Goal: Communication & Community: Connect with others

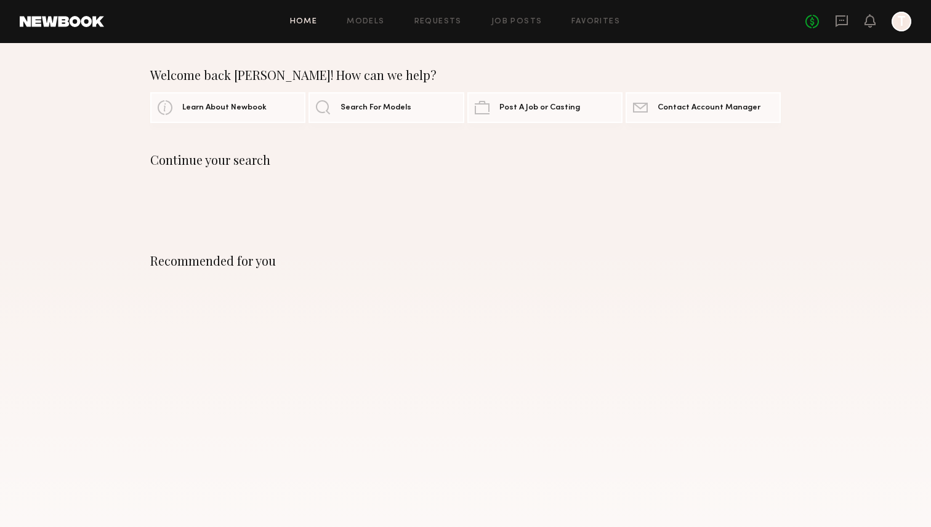
click at [848, 25] on div "No fees up to $5,000 T" at bounding box center [858, 22] width 106 height 20
click at [833, 23] on div "No fees up to $5,000 14 T" at bounding box center [858, 22] width 106 height 20
click at [841, 22] on icon at bounding box center [842, 21] width 14 height 14
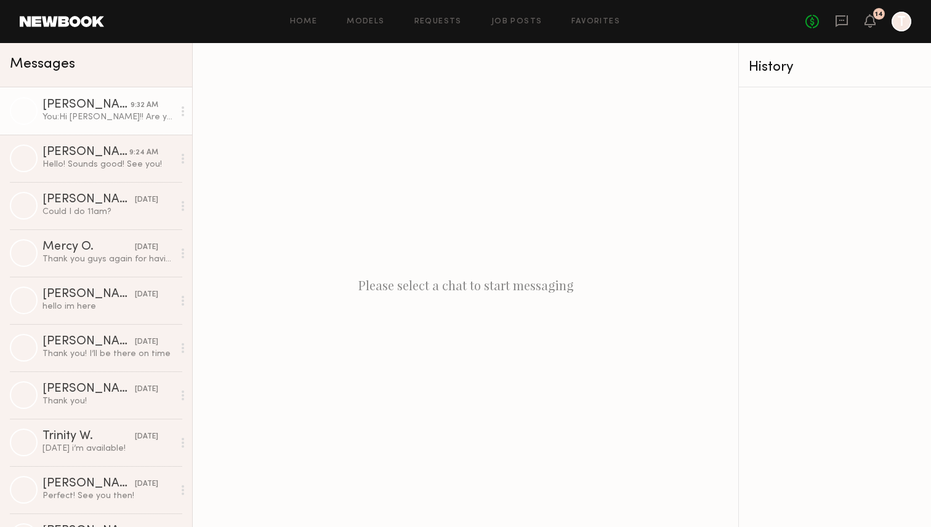
click at [115, 100] on div "[PERSON_NAME]" at bounding box center [86, 105] width 88 height 12
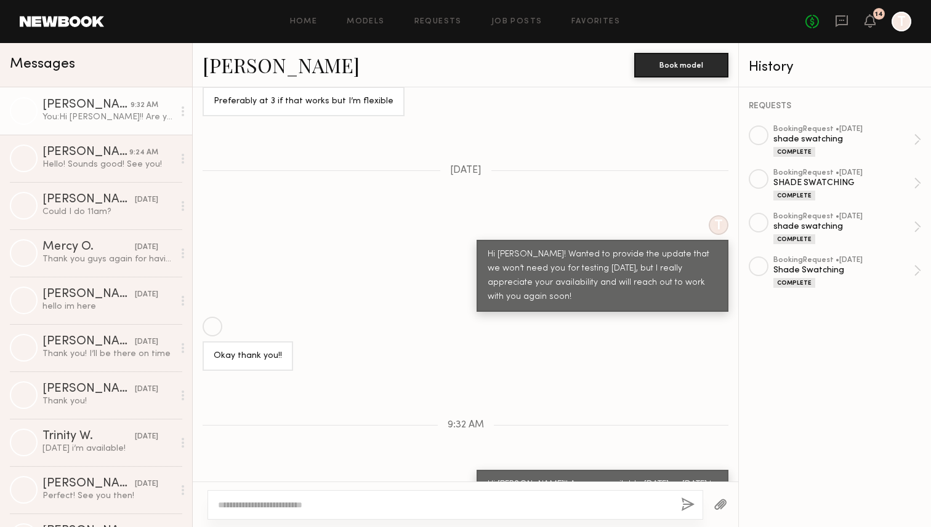
scroll to position [753, 0]
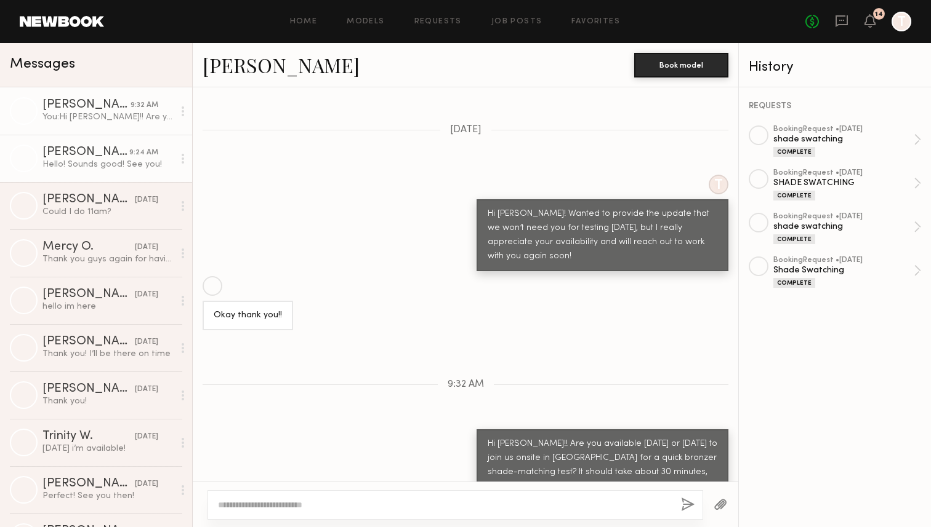
click at [95, 172] on link "Gigi D. 9:24 AM Hello! Sounds good! See you!" at bounding box center [96, 158] width 192 height 47
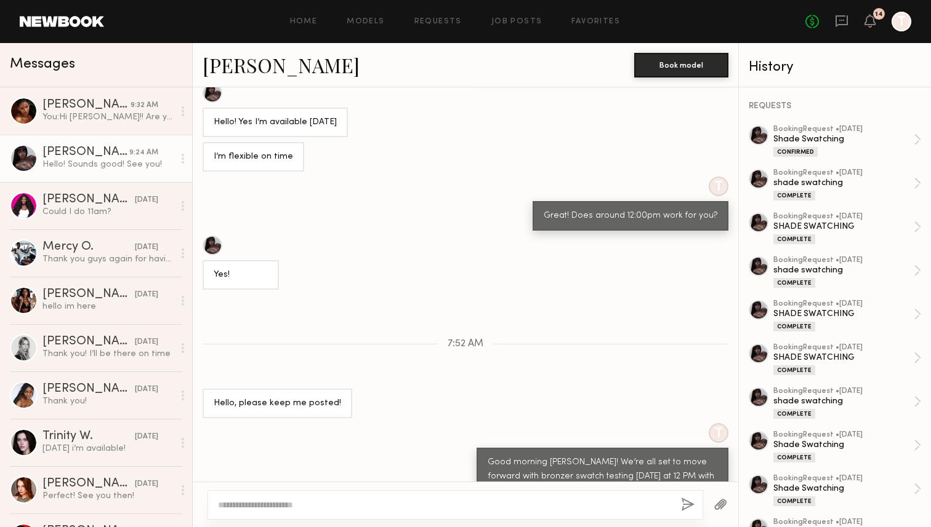
scroll to position [17477, 0]
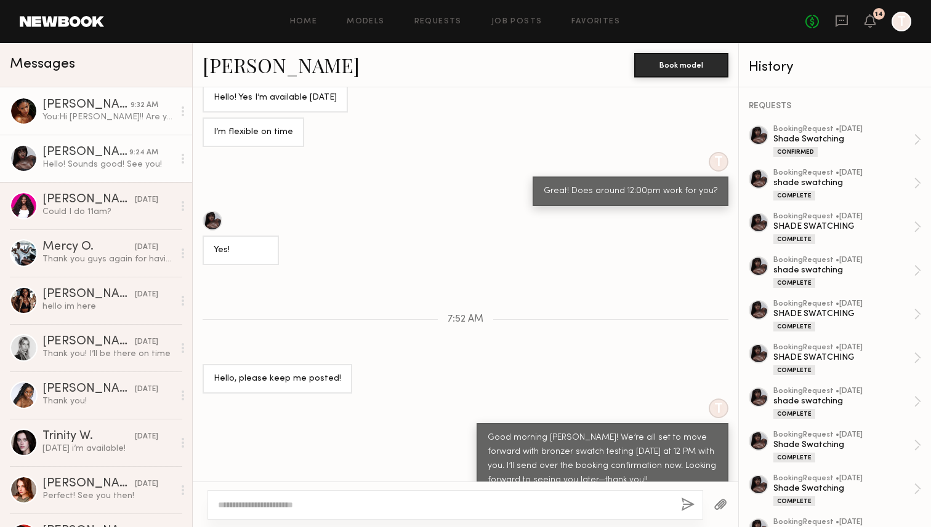
click at [126, 130] on link "Sabrina A. 9:32 AM You: Hi Sabrina!! Are you available today or tomorrow to joi…" at bounding box center [96, 110] width 192 height 47
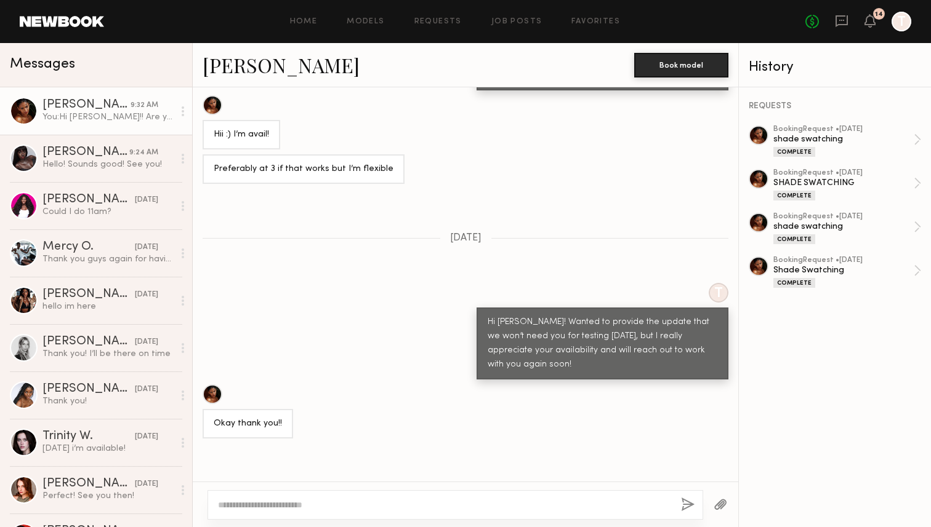
scroll to position [6570, 0]
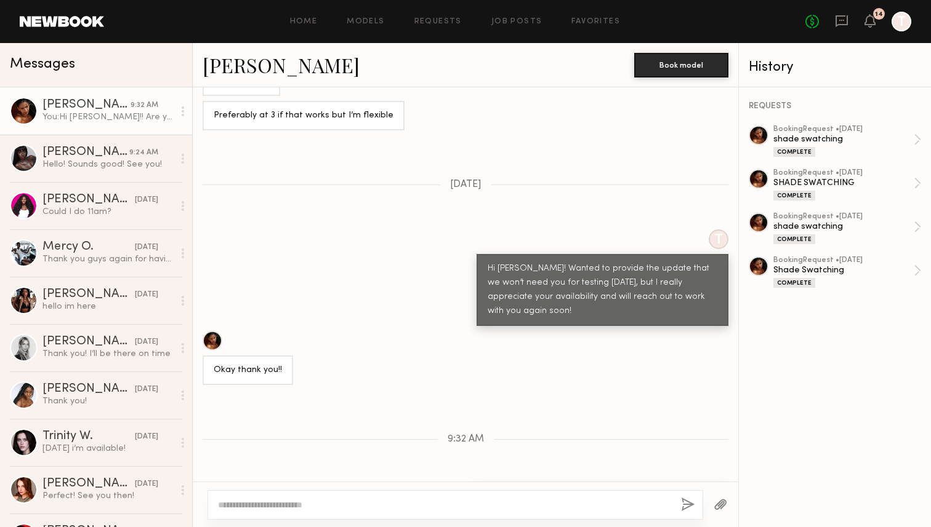
click at [615, 127] on div "Loading T Hi Sabrina! I am reaching out from a makeup brand and we are looking …" at bounding box center [465, 284] width 545 height 395
click at [108, 175] on link "Gigi D. 9:24 AM Hello! Sounds good! See you!" at bounding box center [96, 158] width 192 height 47
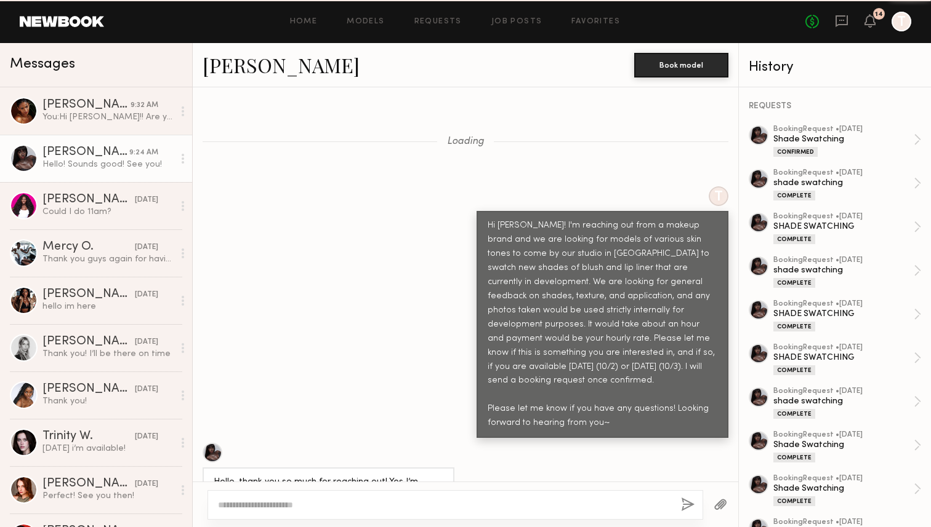
scroll to position [17477, 0]
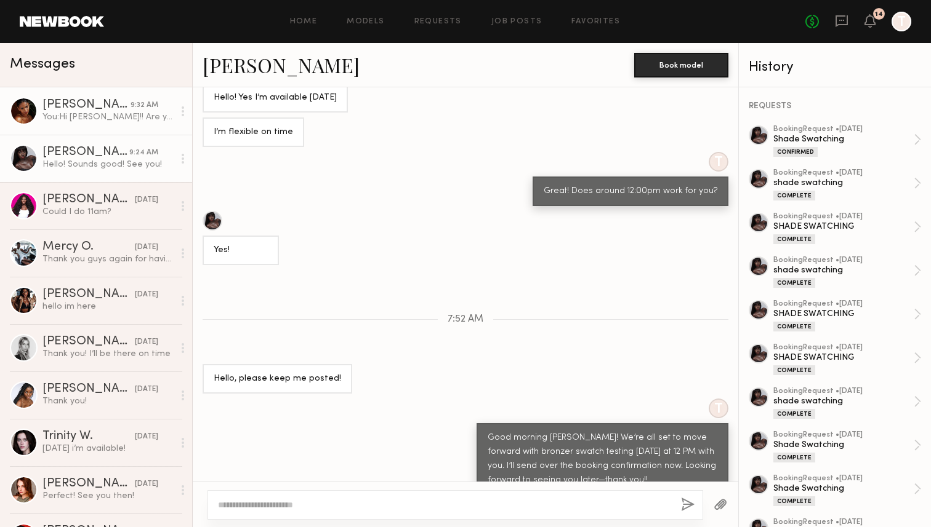
click at [102, 125] on link "Sabrina A. 9:32 AM You: Hi Sabrina!! Are you available today or tomorrow to joi…" at bounding box center [96, 110] width 192 height 47
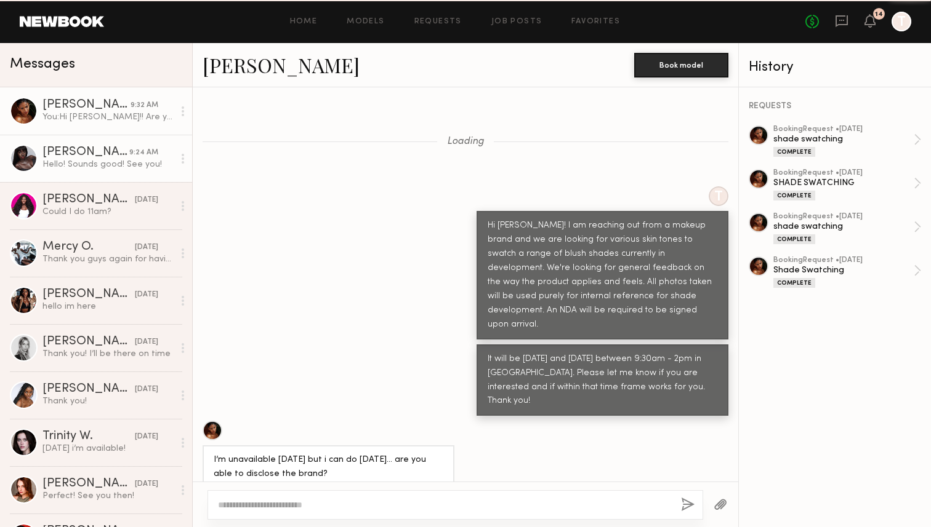
scroll to position [6570, 0]
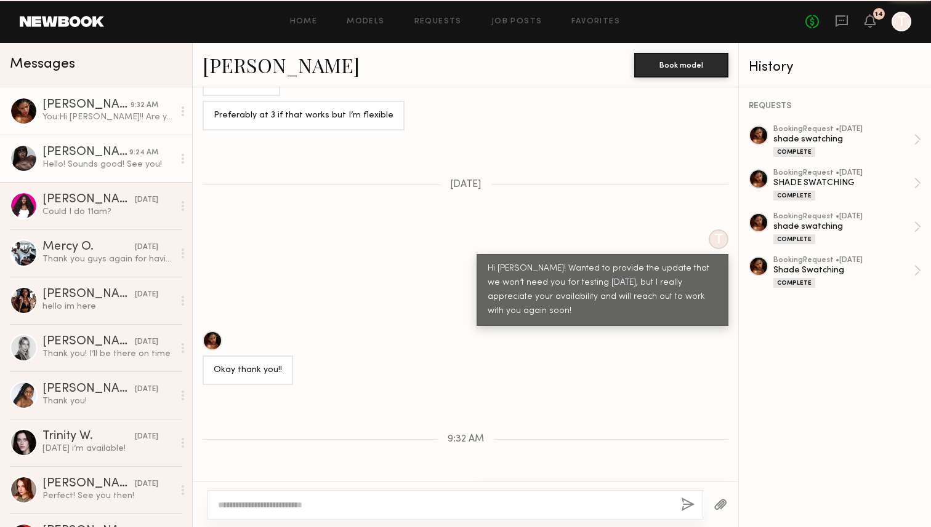
click at [106, 152] on div "[PERSON_NAME]" at bounding box center [85, 152] width 87 height 12
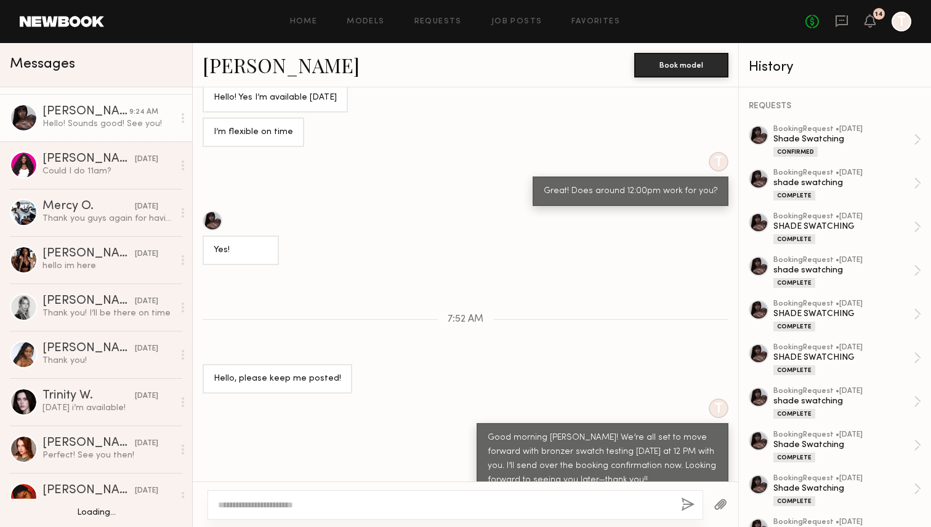
scroll to position [62, 0]
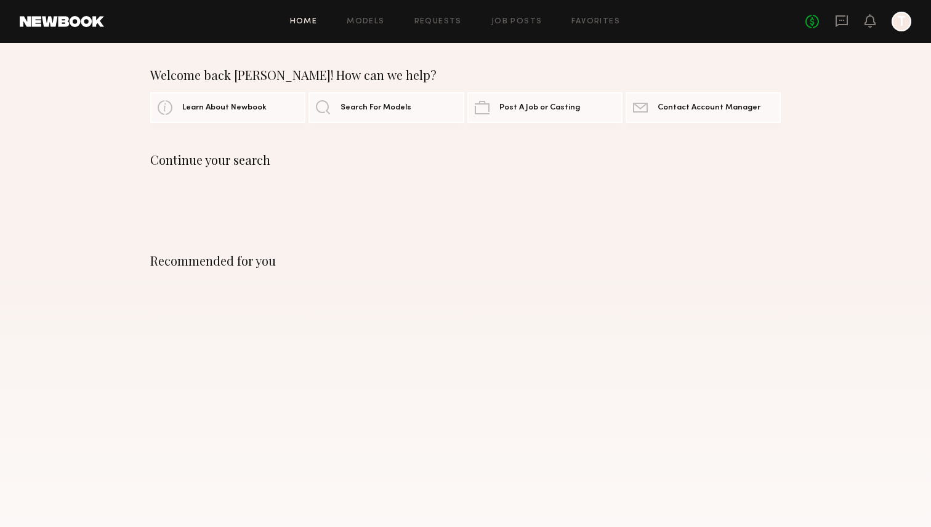
click at [537, 182] on div "Continue your search" at bounding box center [465, 188] width 931 height 71
click at [447, 185] on div "Continue your search" at bounding box center [465, 188] width 931 height 71
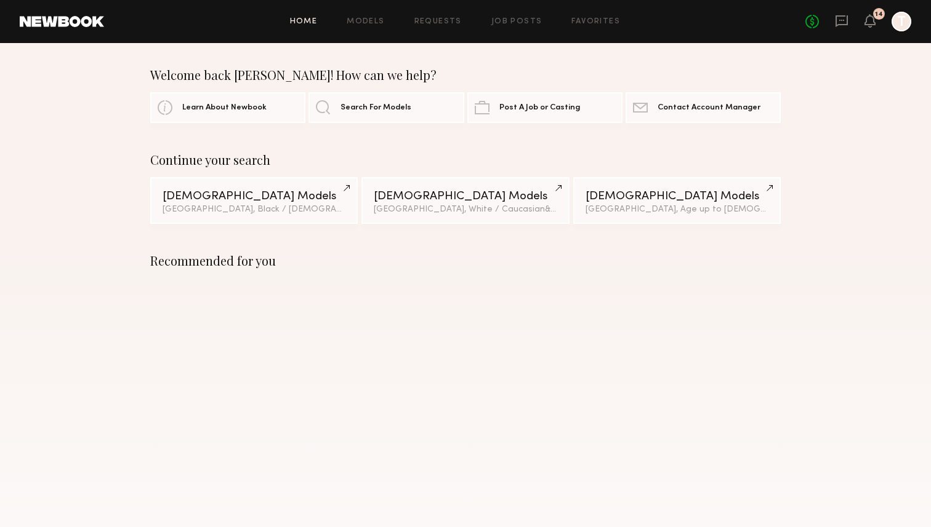
click at [361, 289] on div "Recommended for you" at bounding box center [465, 383] width 931 height 289
click at [848, 25] on div "No fees up to $5,000 14 T" at bounding box center [858, 22] width 106 height 20
click at [844, 24] on icon at bounding box center [841, 21] width 12 height 12
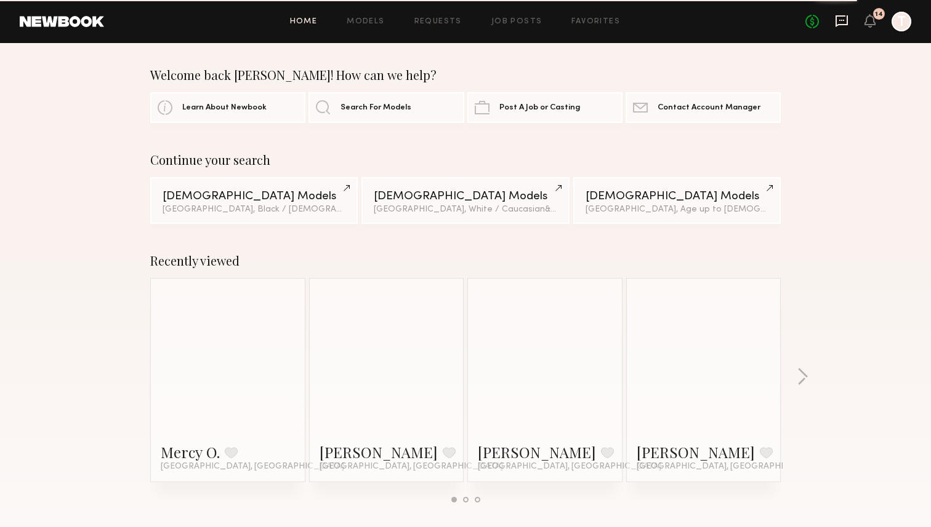
click at [837, 21] on icon at bounding box center [842, 21] width 14 height 14
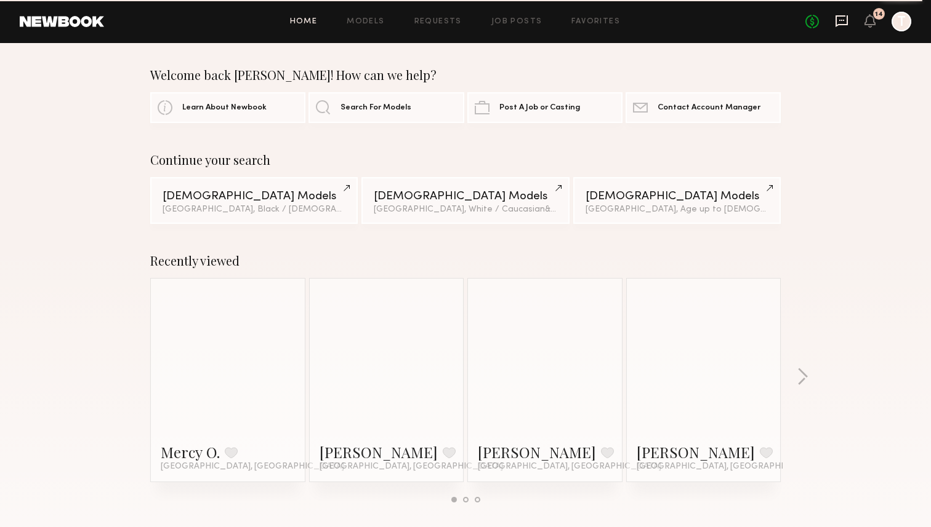
click at [837, 21] on icon at bounding box center [842, 21] width 14 height 14
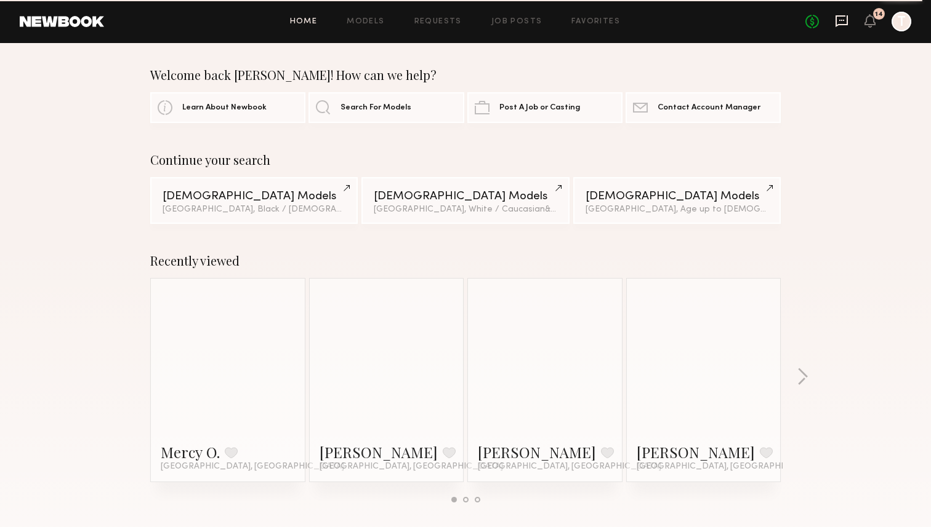
click at [837, 21] on icon at bounding box center [842, 21] width 14 height 14
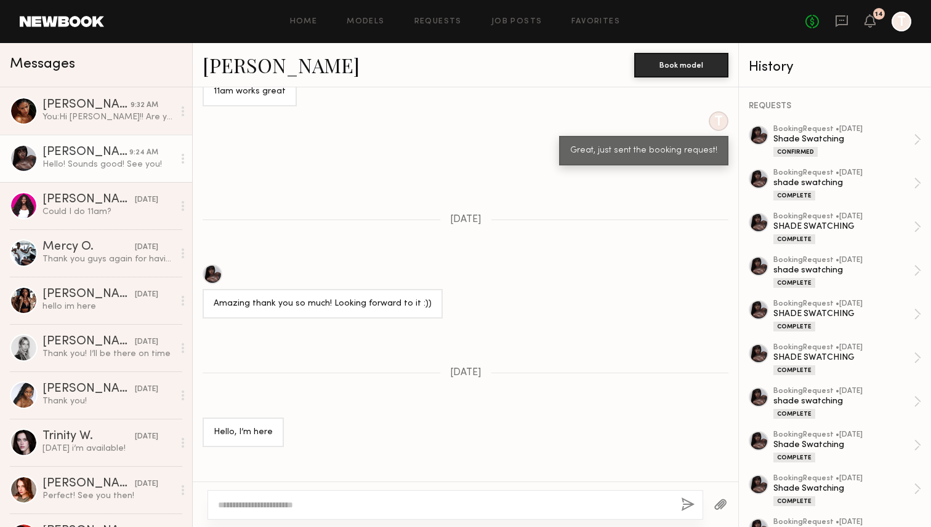
scroll to position [17477, 0]
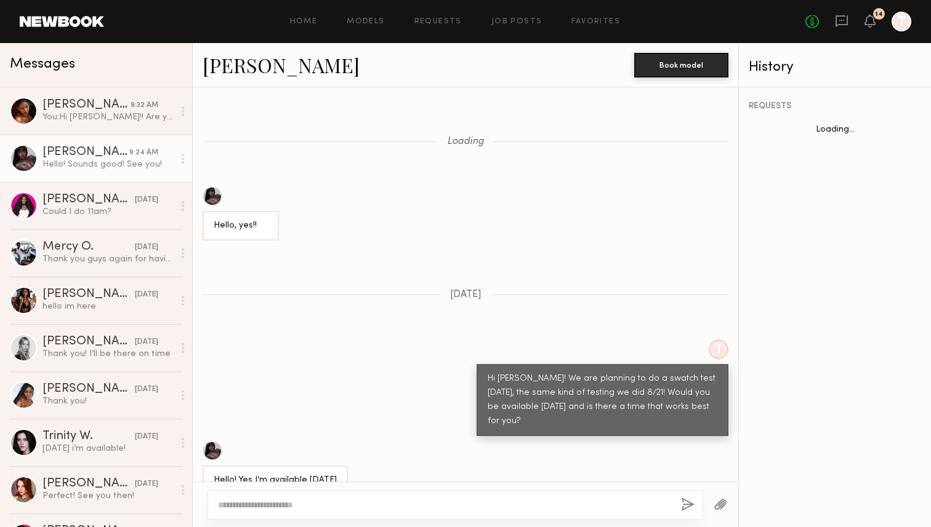
scroll to position [572, 0]
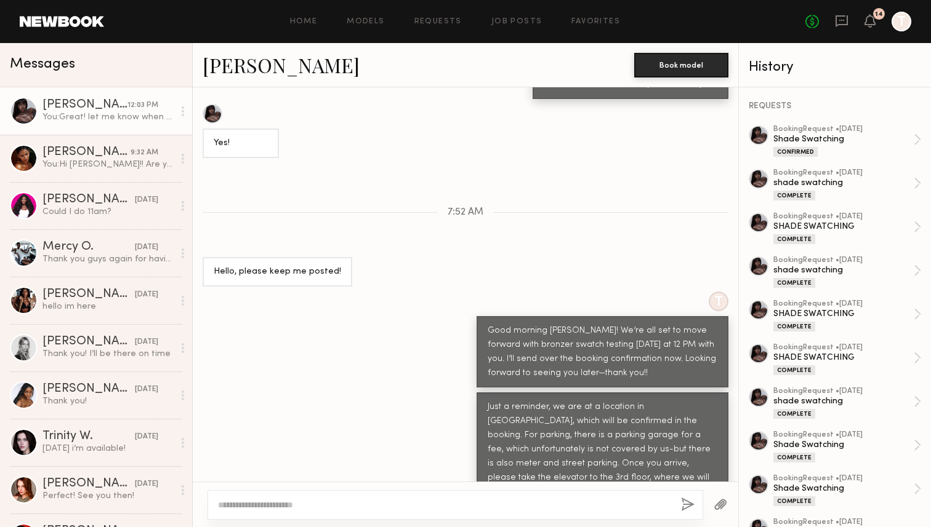
scroll to position [17585, 0]
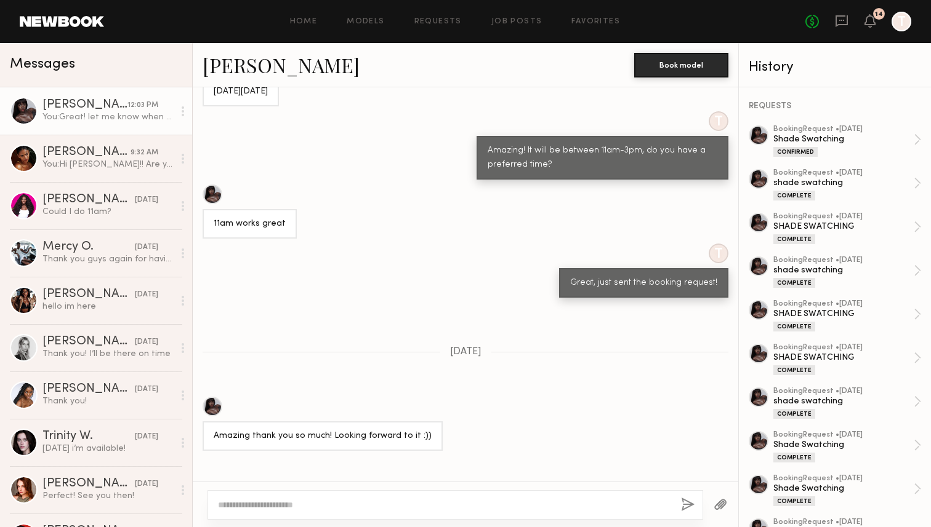
scroll to position [17584, 0]
